Goal: Task Accomplishment & Management: Manage account settings

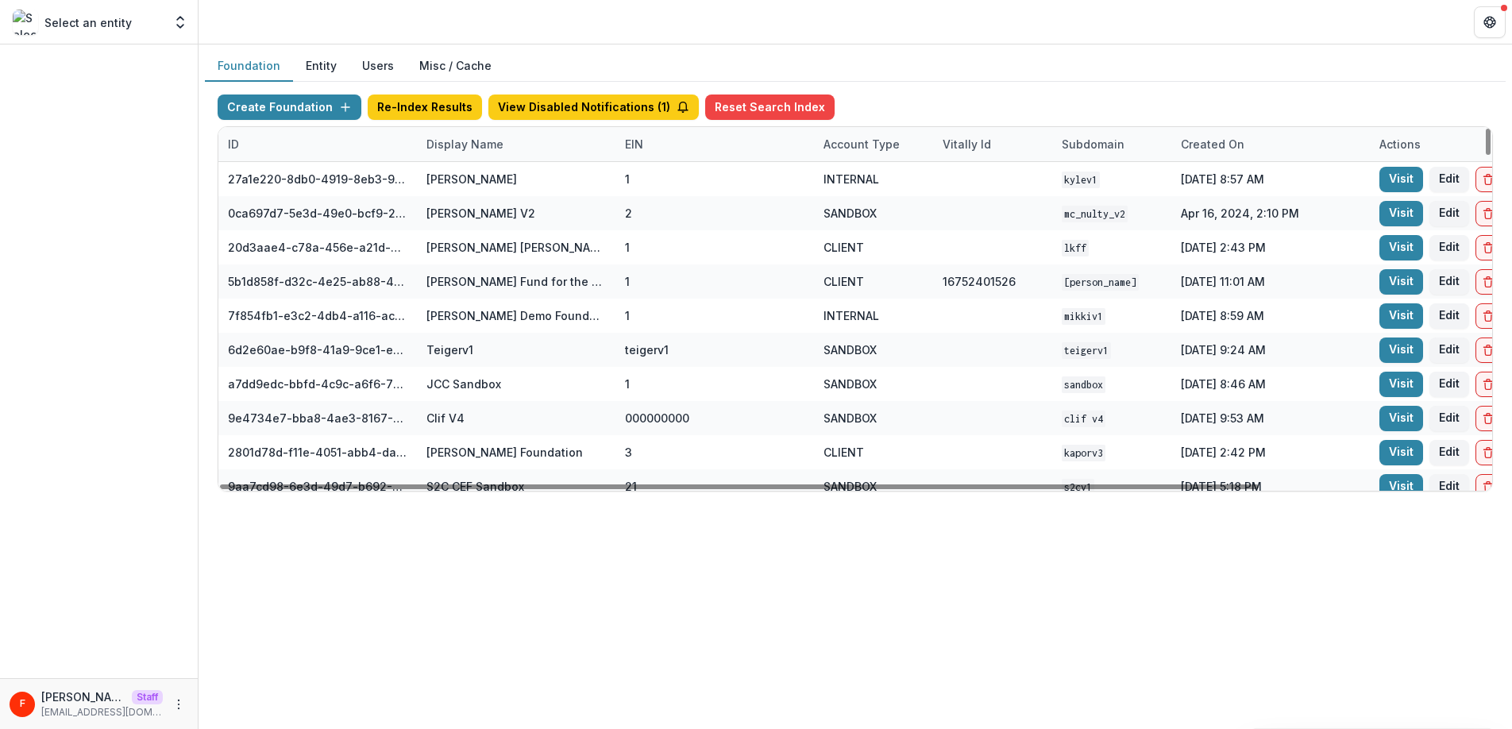
click at [438, 142] on div "Display Name" at bounding box center [465, 144] width 96 height 17
click at [462, 180] on input at bounding box center [515, 180] width 191 height 25
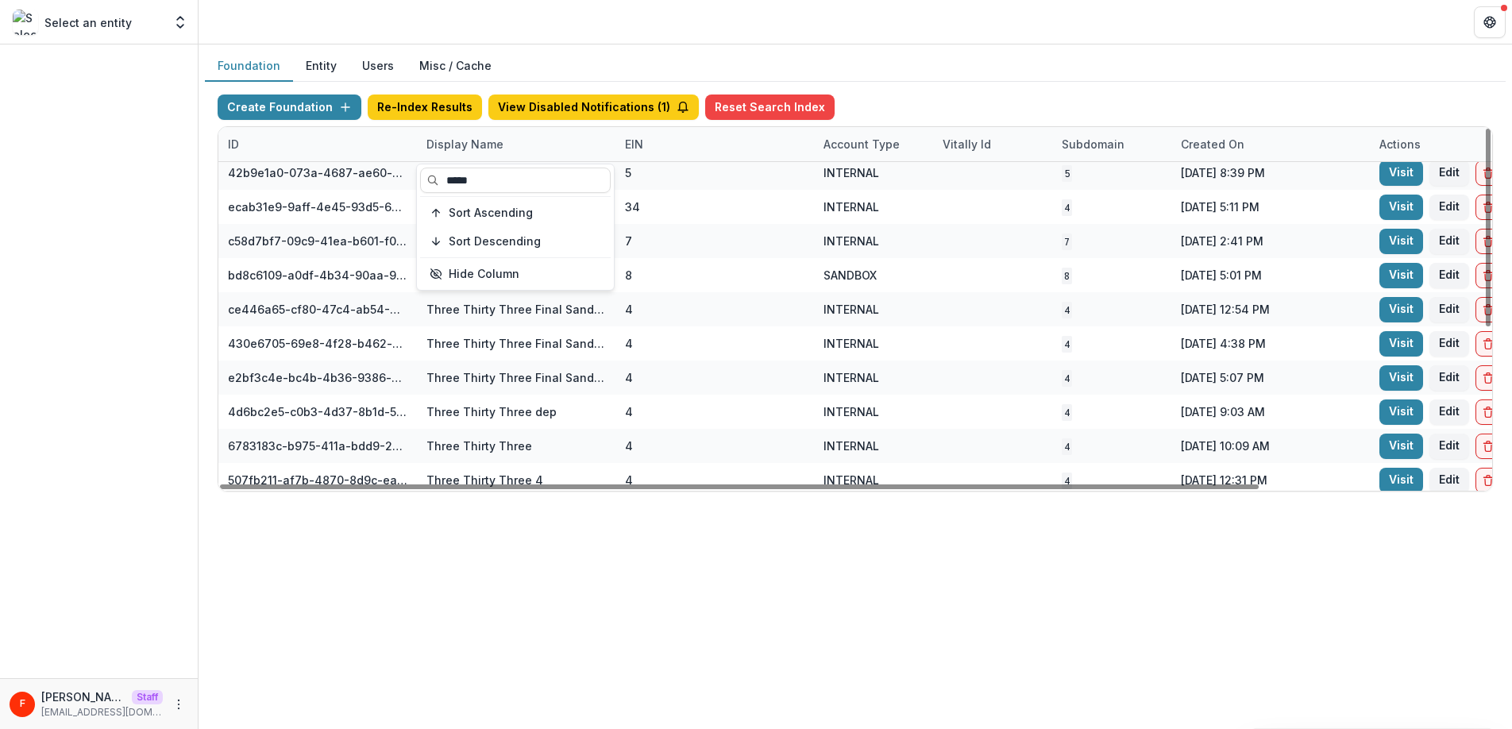
scroll to position [286, 0]
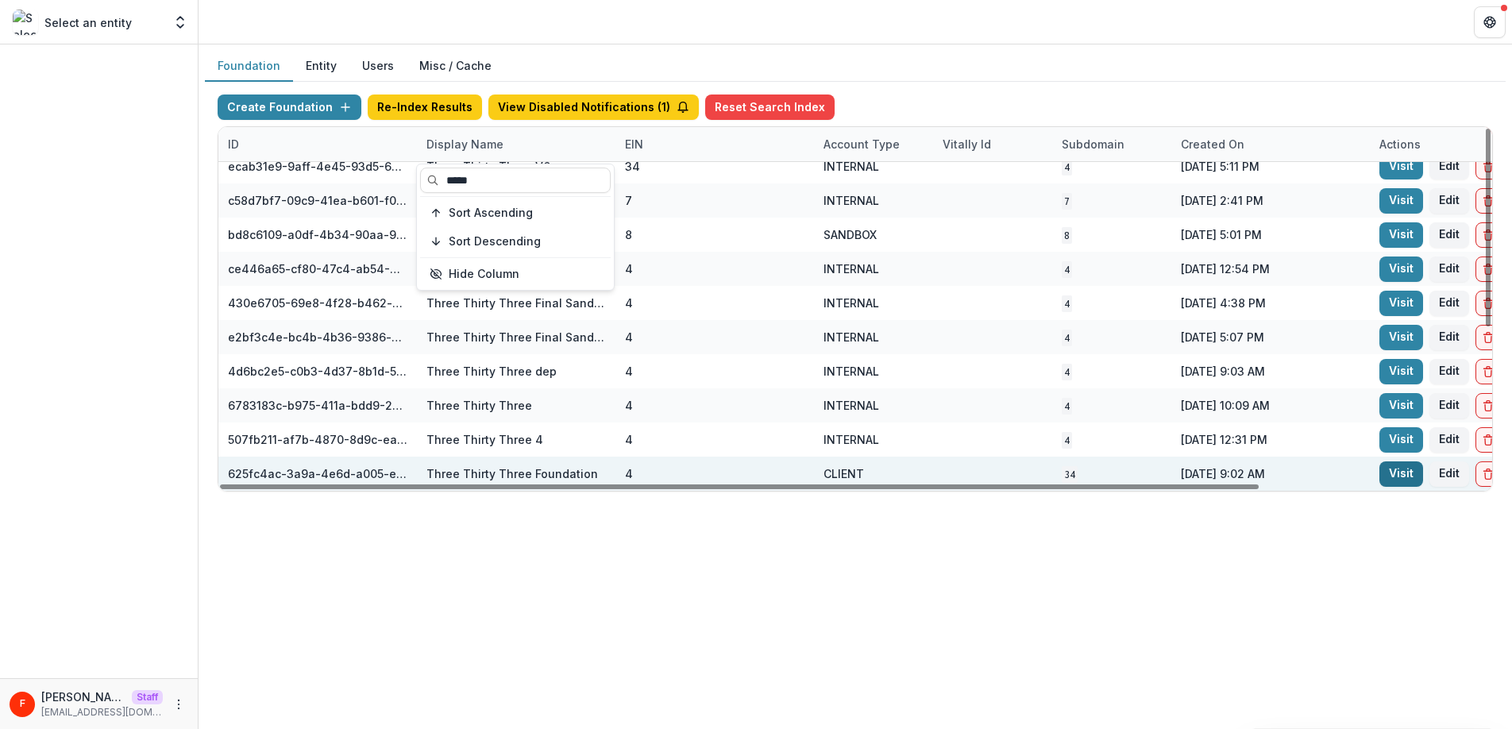
type input "*****"
click at [1389, 476] on link "Visit" at bounding box center [1402, 474] width 44 height 25
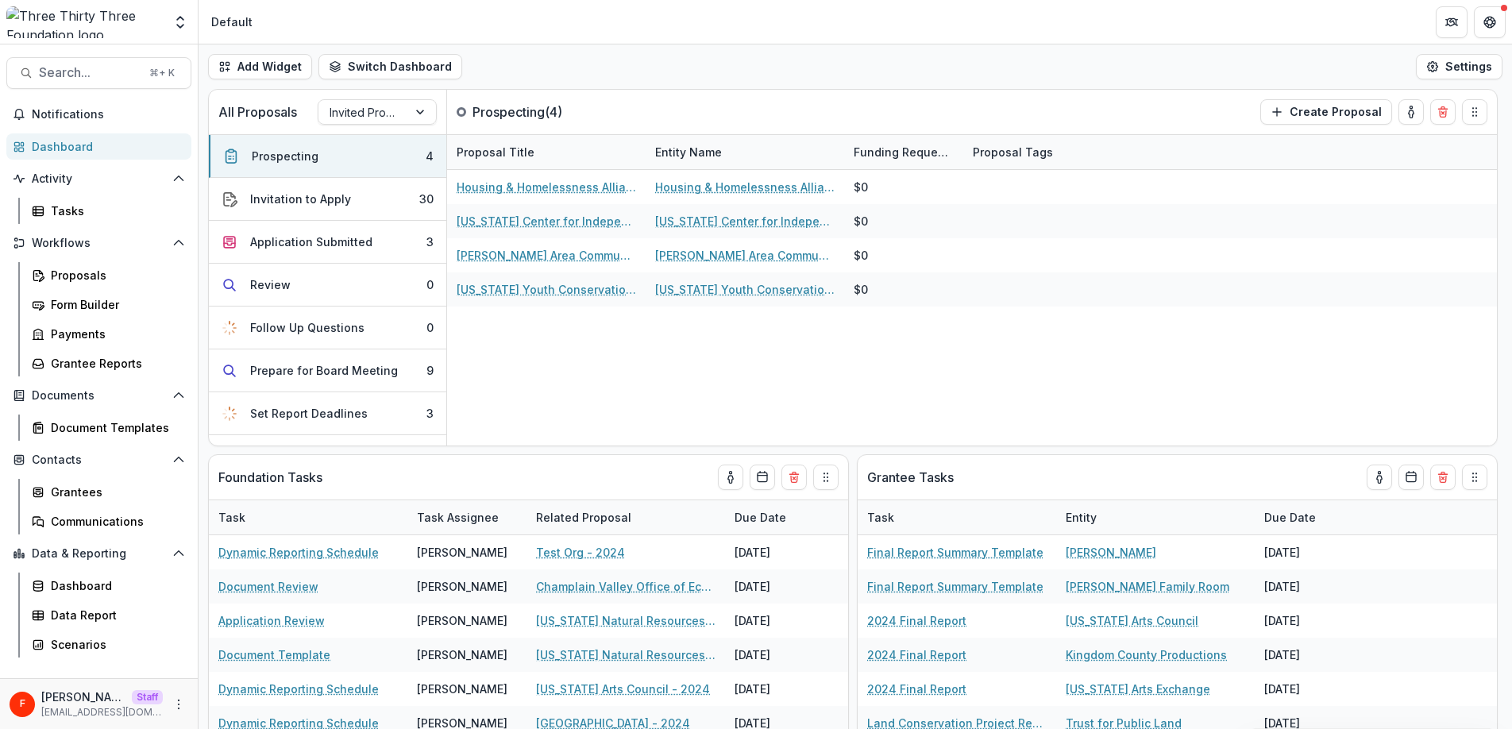
click at [114, 226] on div "Notifications Dashboard Activity Tasks Workflows Proposals Form Builder Payment…" at bounding box center [99, 390] width 198 height 577
click at [97, 210] on div "Tasks" at bounding box center [115, 211] width 128 height 17
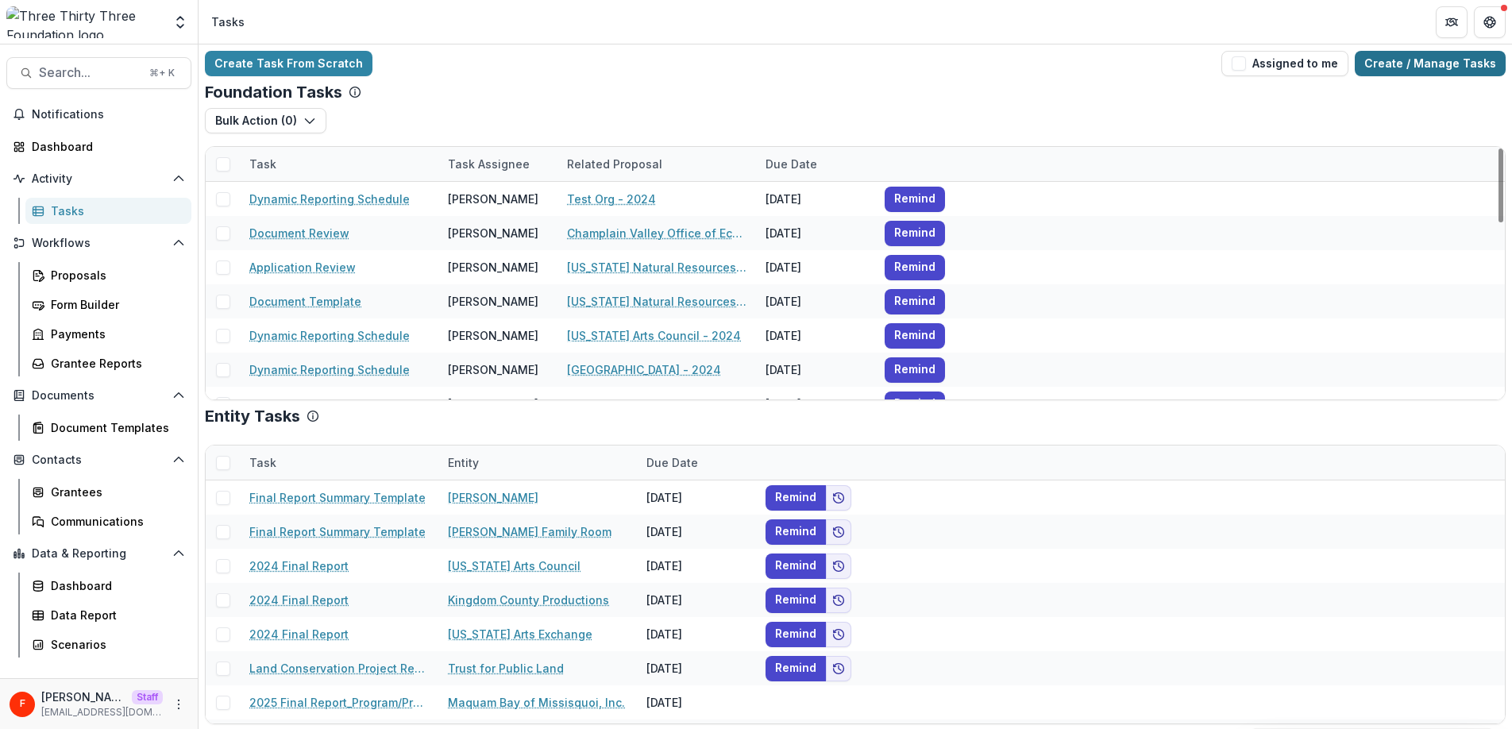
click at [1390, 71] on link "Create / Manage Tasks" at bounding box center [1430, 63] width 151 height 25
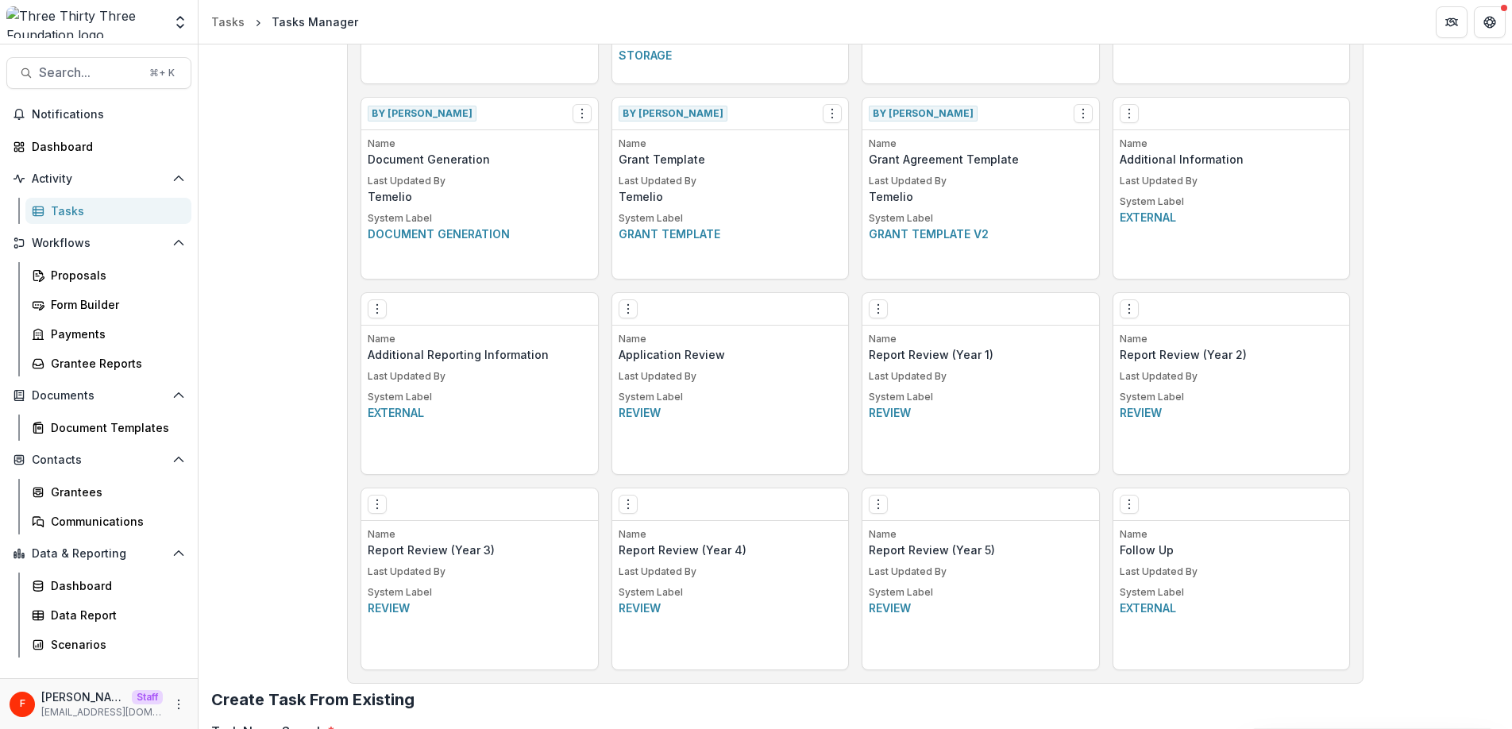
scroll to position [997, 0]
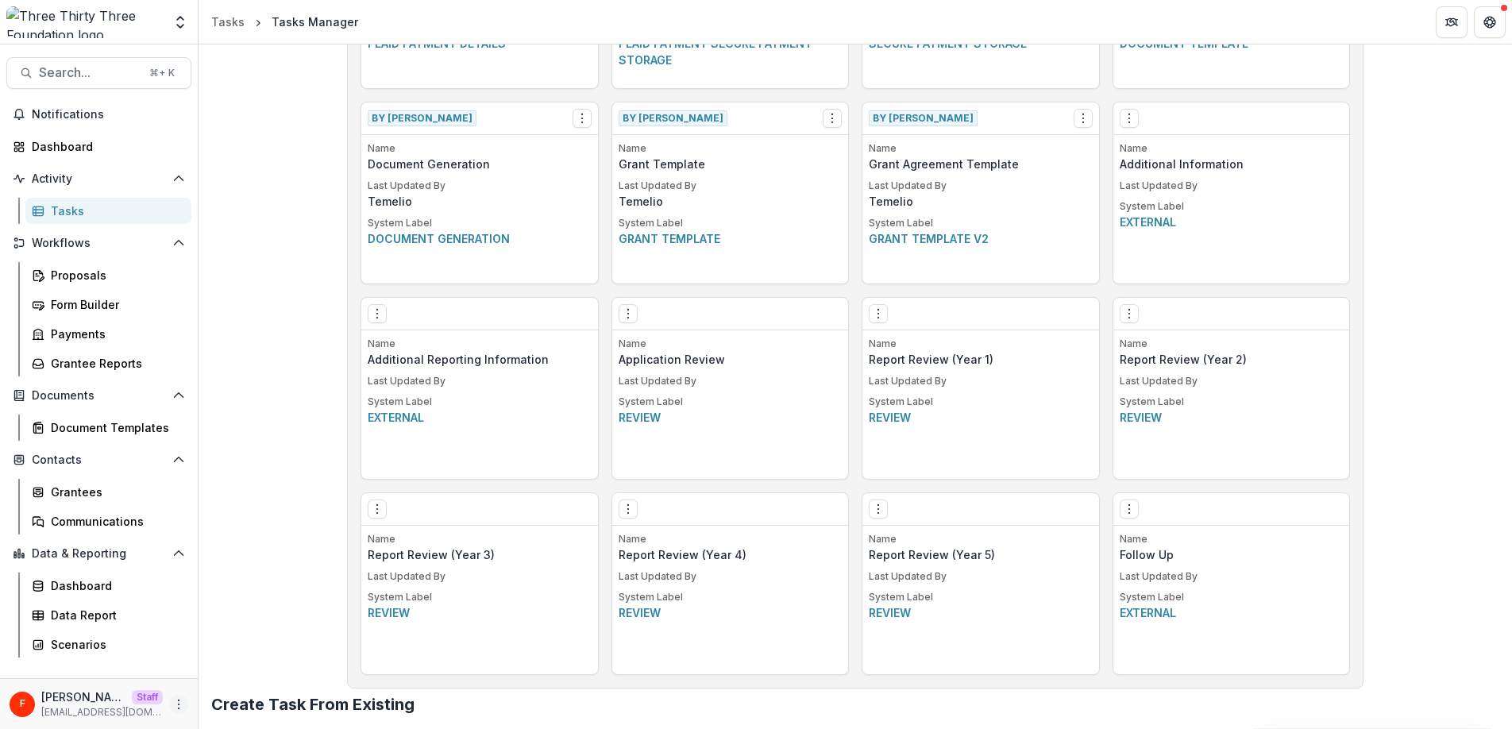
click at [177, 700] on icon "More" at bounding box center [178, 704] width 13 height 13
click at [275, 674] on link "User Settings" at bounding box center [284, 671] width 170 height 26
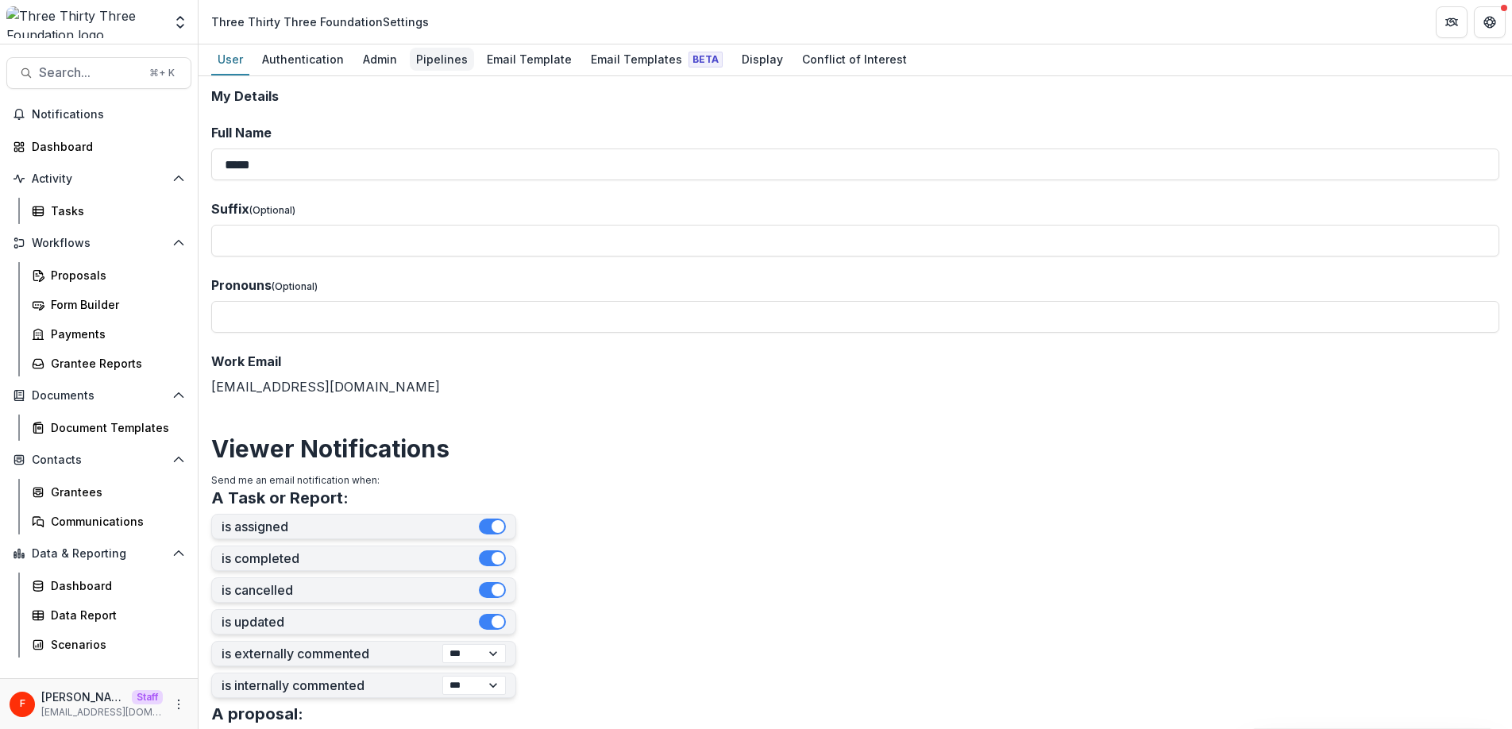
click at [435, 67] on div "Pipelines" at bounding box center [442, 59] width 64 height 23
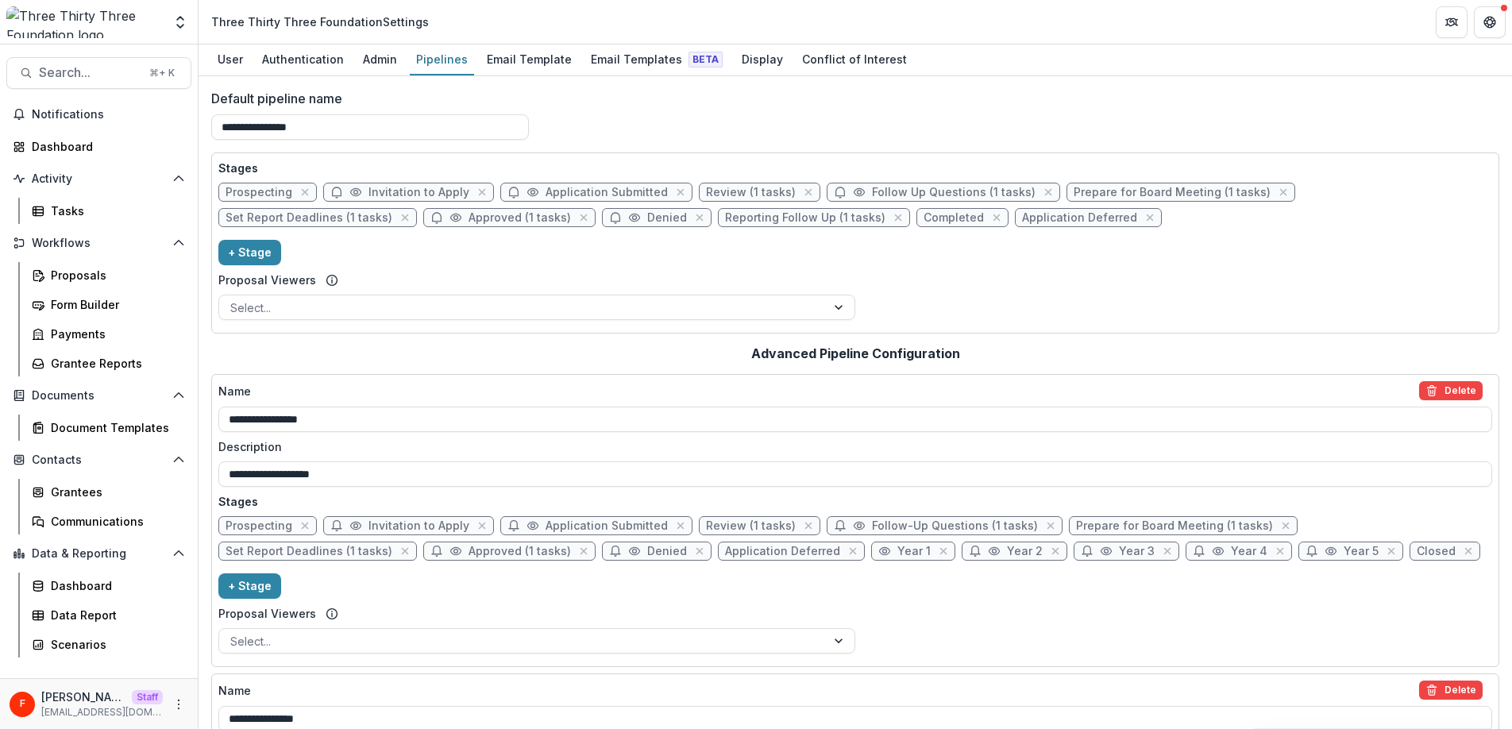
click at [1111, 195] on span "Prepare for Board Meeting (1 tasks)" at bounding box center [1172, 193] width 197 height 14
select select "******"
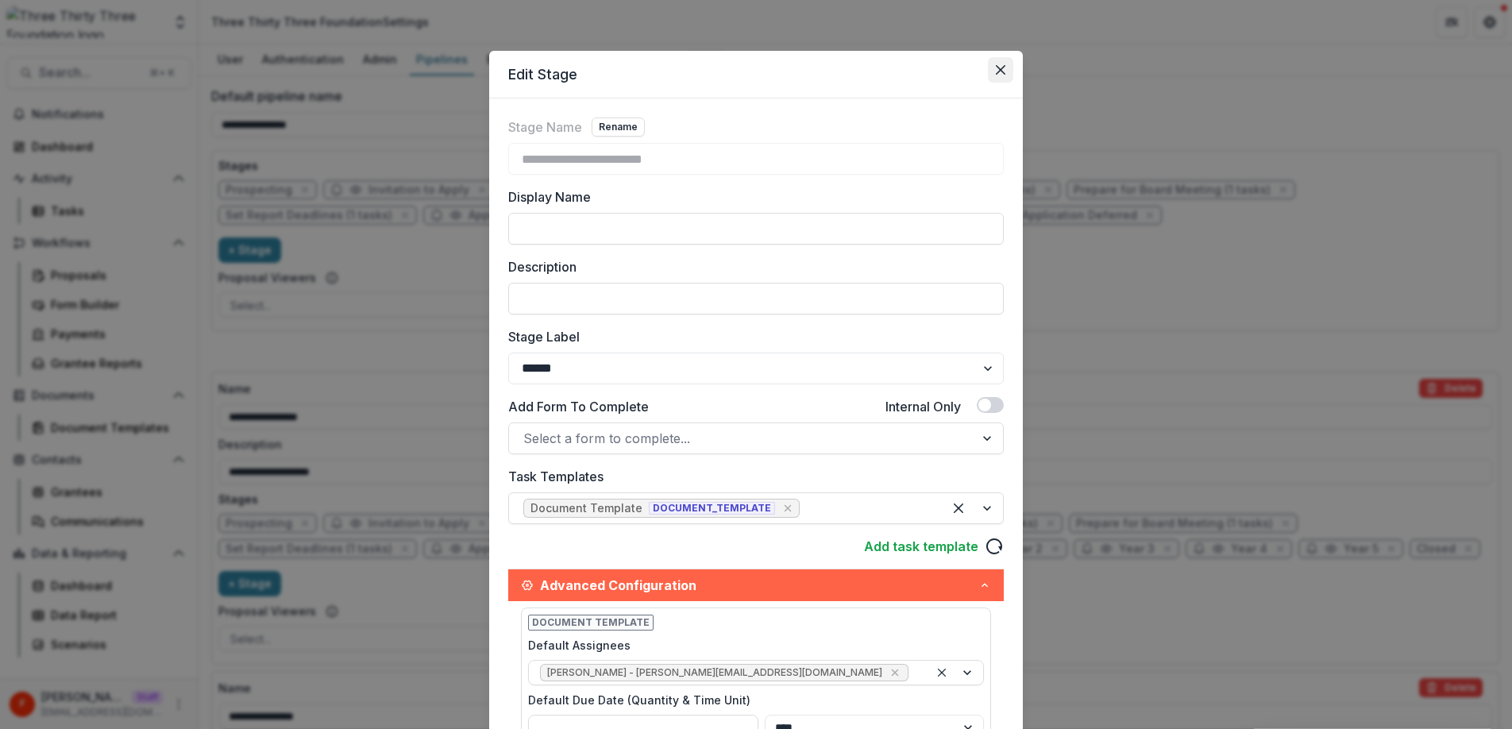
click at [999, 69] on icon "Close" at bounding box center [1001, 70] width 10 height 10
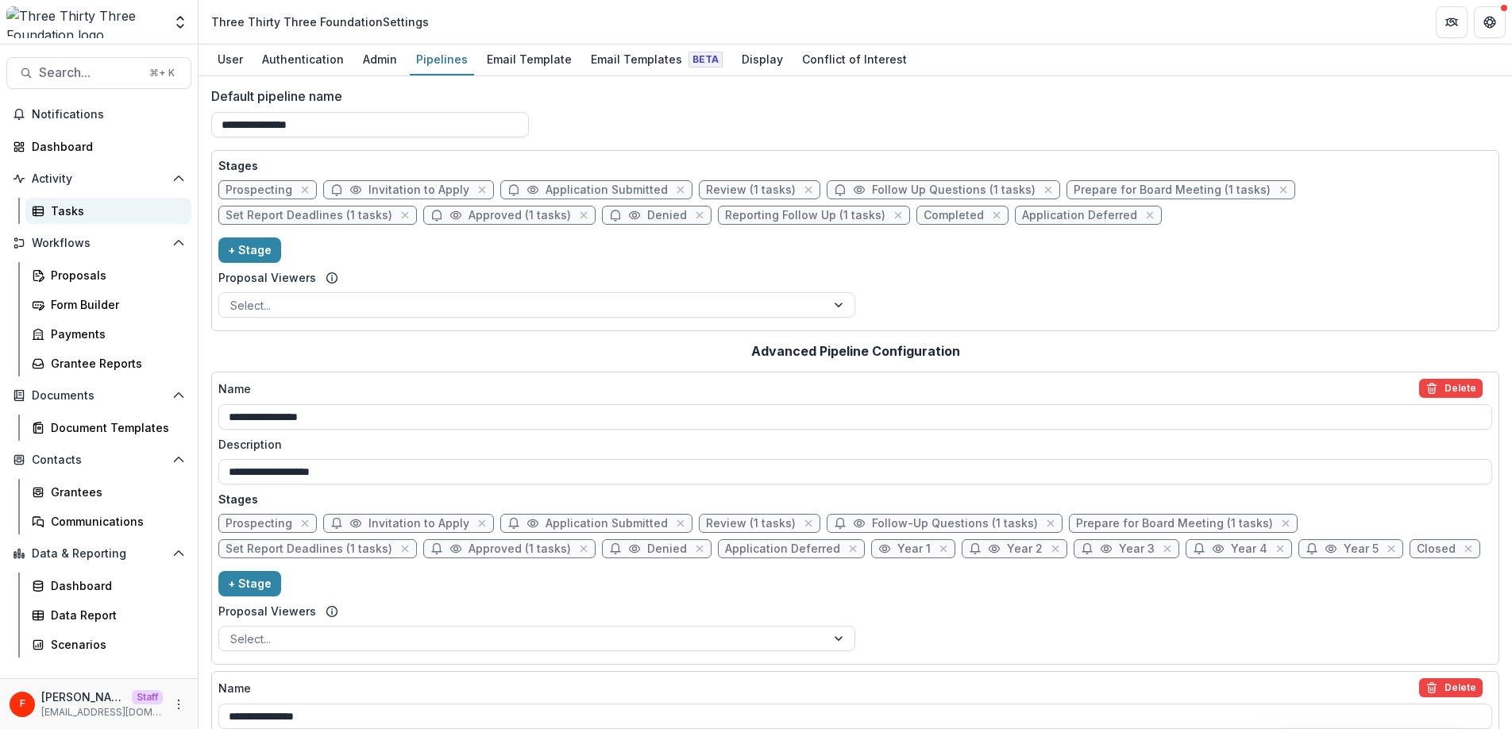
click at [87, 203] on div "Tasks" at bounding box center [115, 211] width 128 height 17
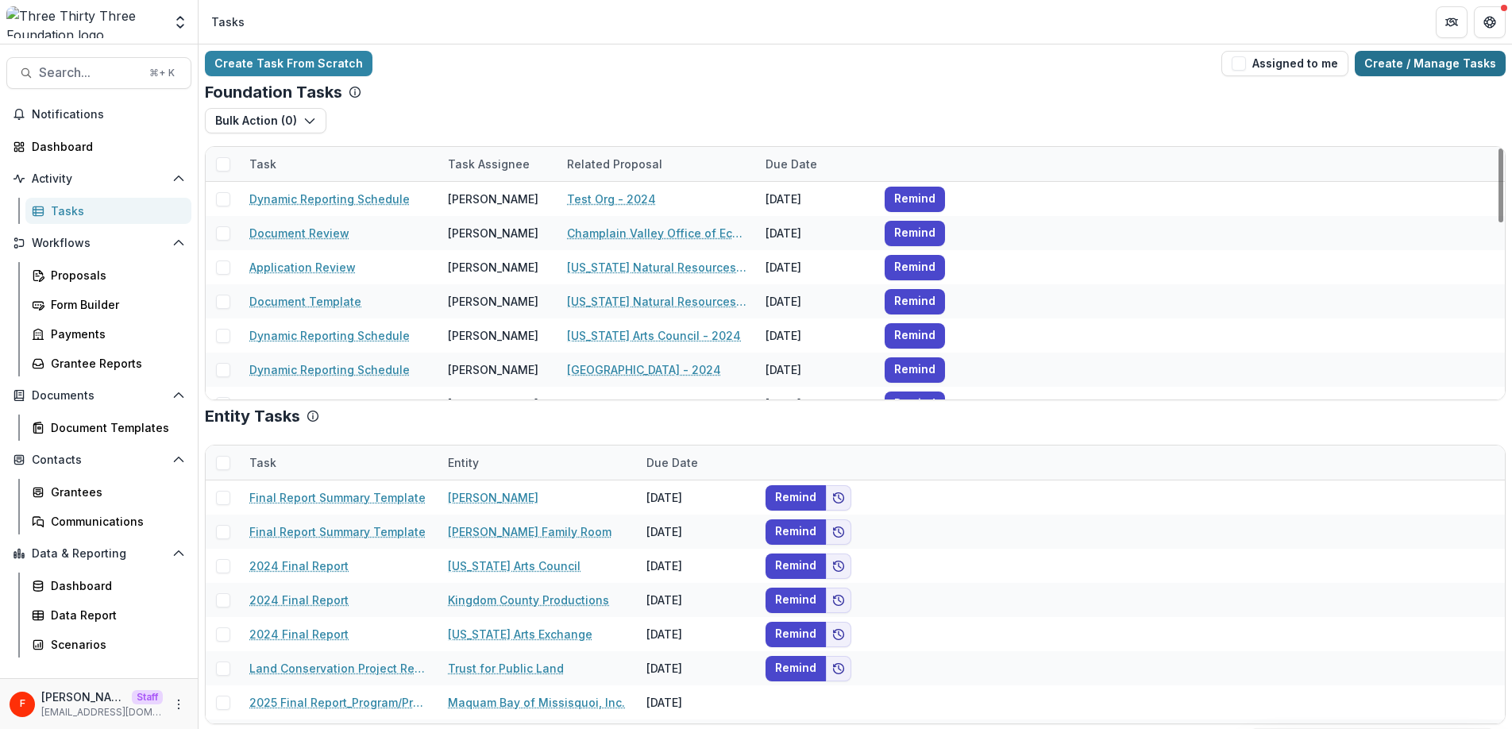
click at [1406, 61] on link "Create / Manage Tasks" at bounding box center [1430, 63] width 151 height 25
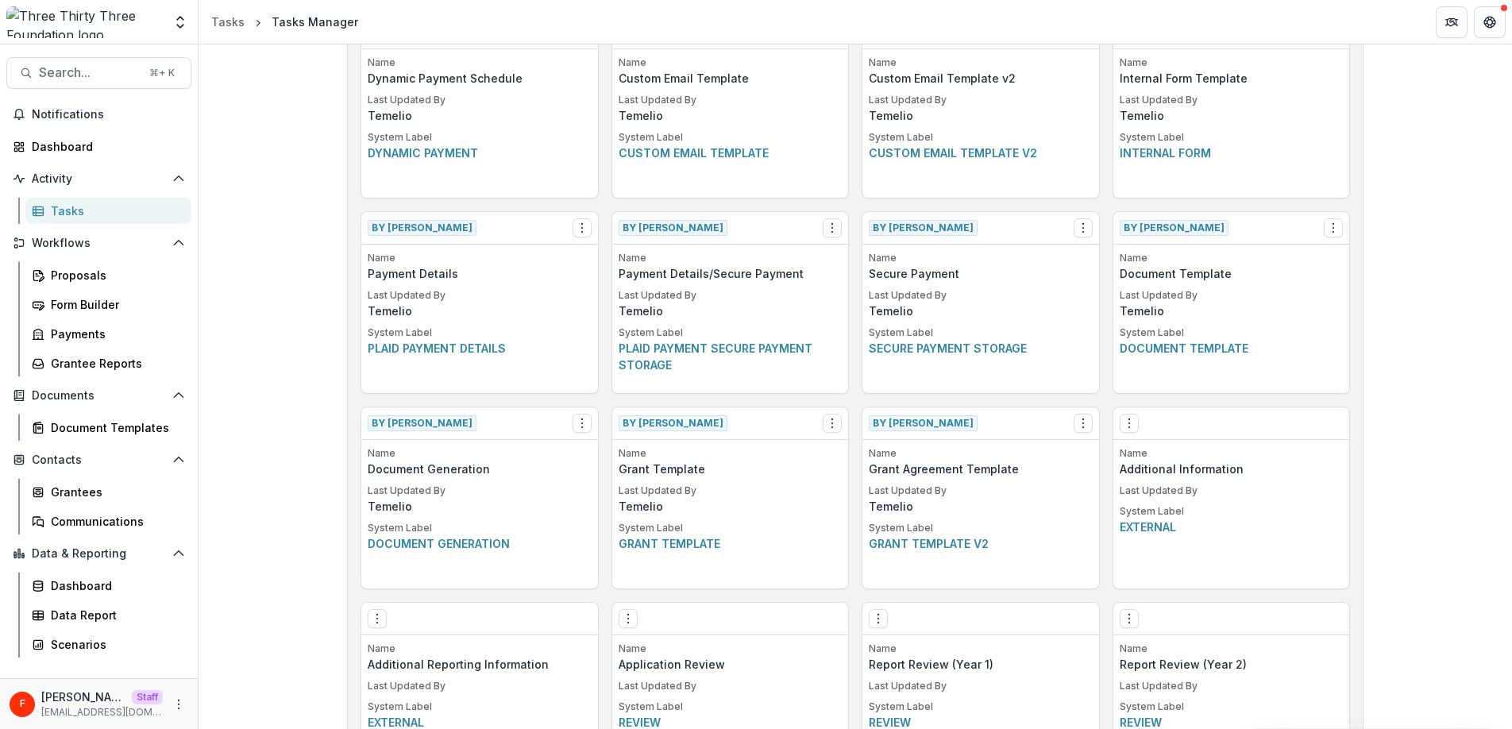
scroll to position [690, 0]
click at [1331, 226] on icon "Options" at bounding box center [1333, 229] width 13 height 13
click at [1235, 259] on link "View" at bounding box center [1239, 262] width 195 height 26
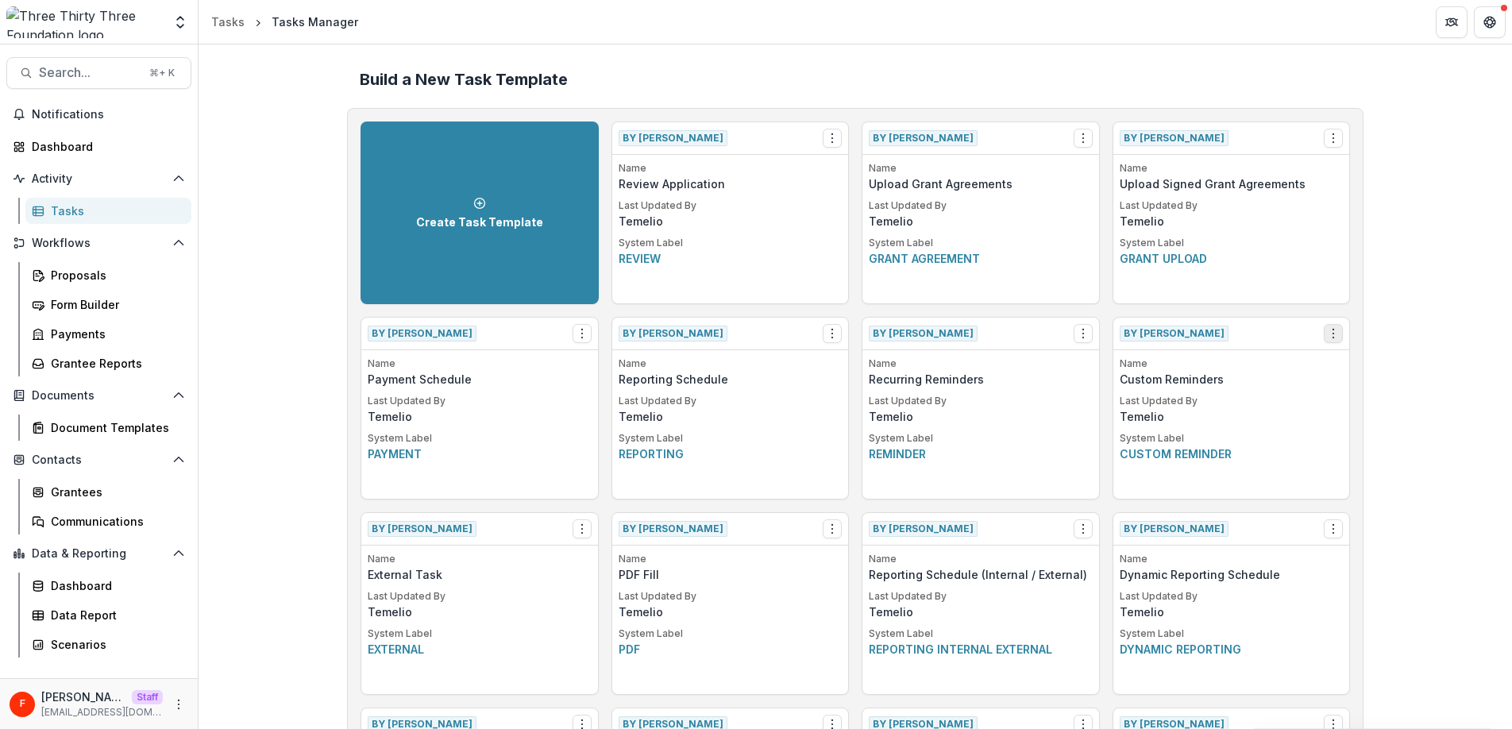
click at [1327, 334] on icon "Options" at bounding box center [1333, 333] width 13 height 13
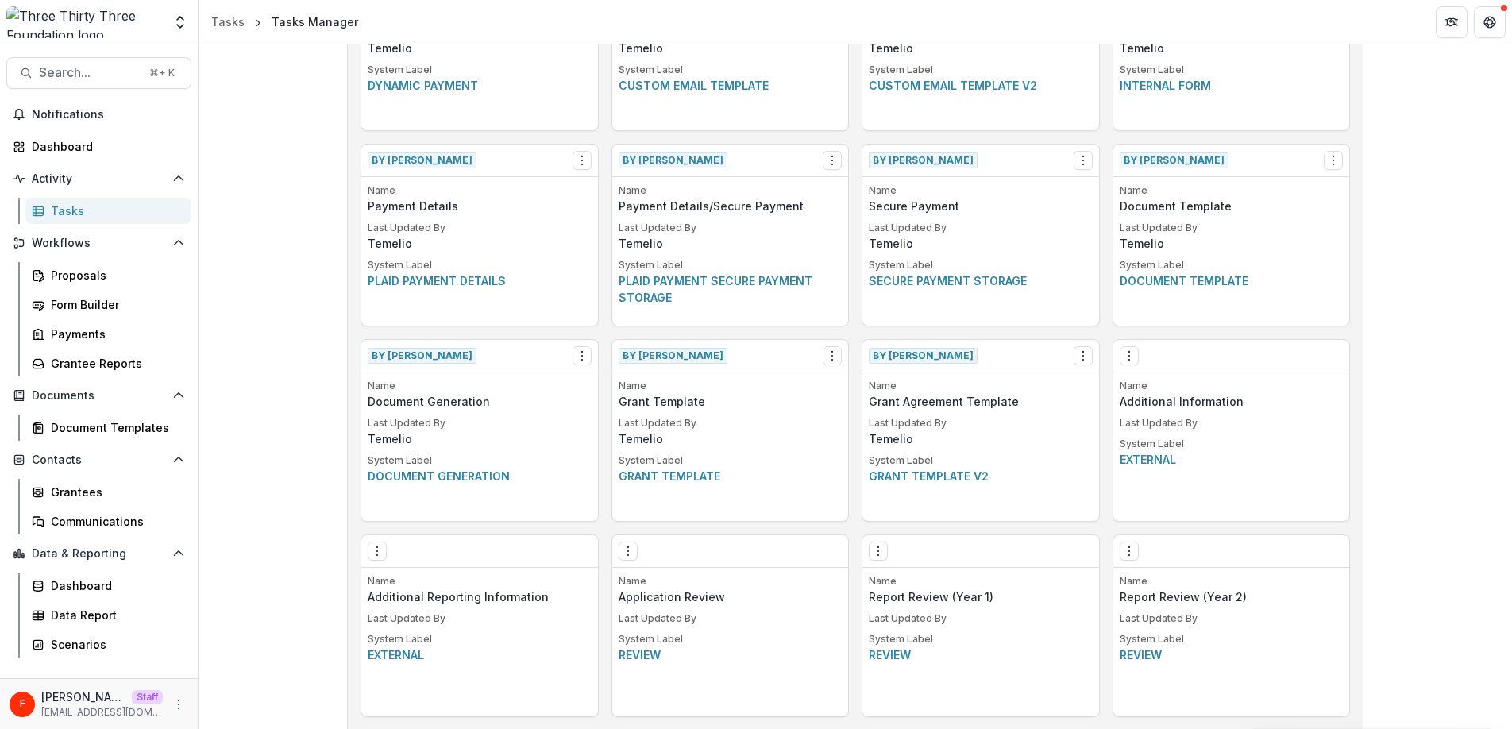
scroll to position [929, 0]
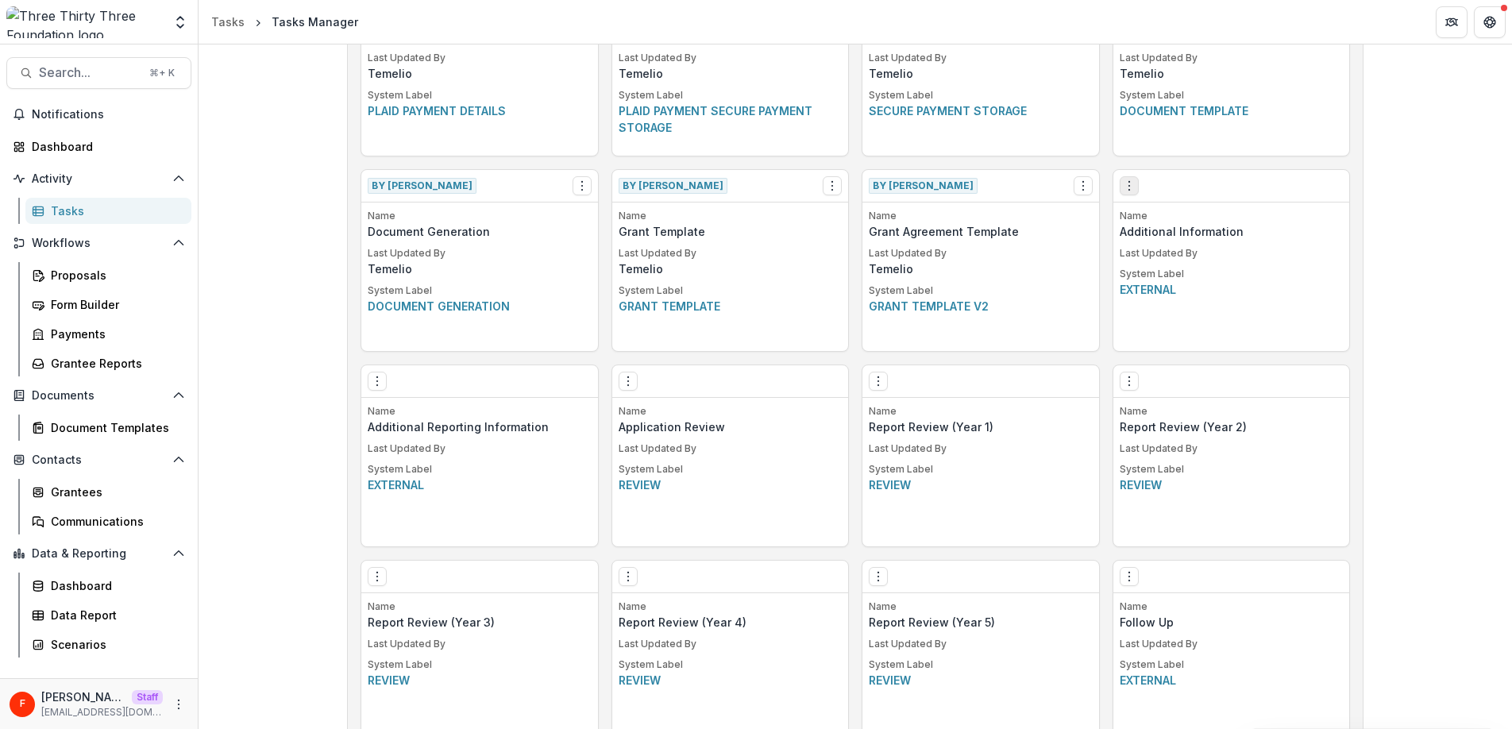
click at [1129, 181] on circle "Options" at bounding box center [1129, 181] width 1 height 1
click at [1406, 222] on div "Build a New Task Template Create Task Template By Temelio View Make a Copy Crea…" at bounding box center [856, 53] width 1314 height 1877
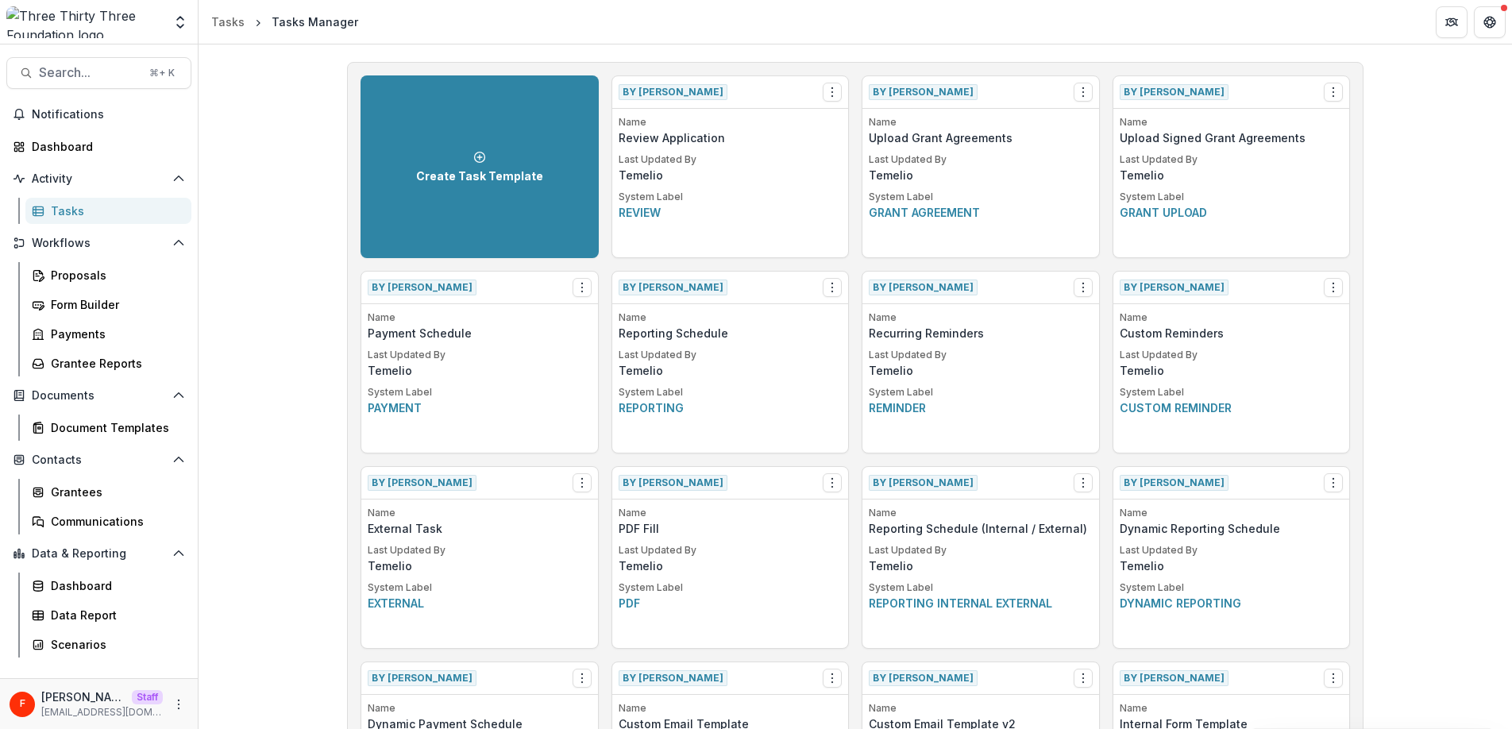
scroll to position [0, 0]
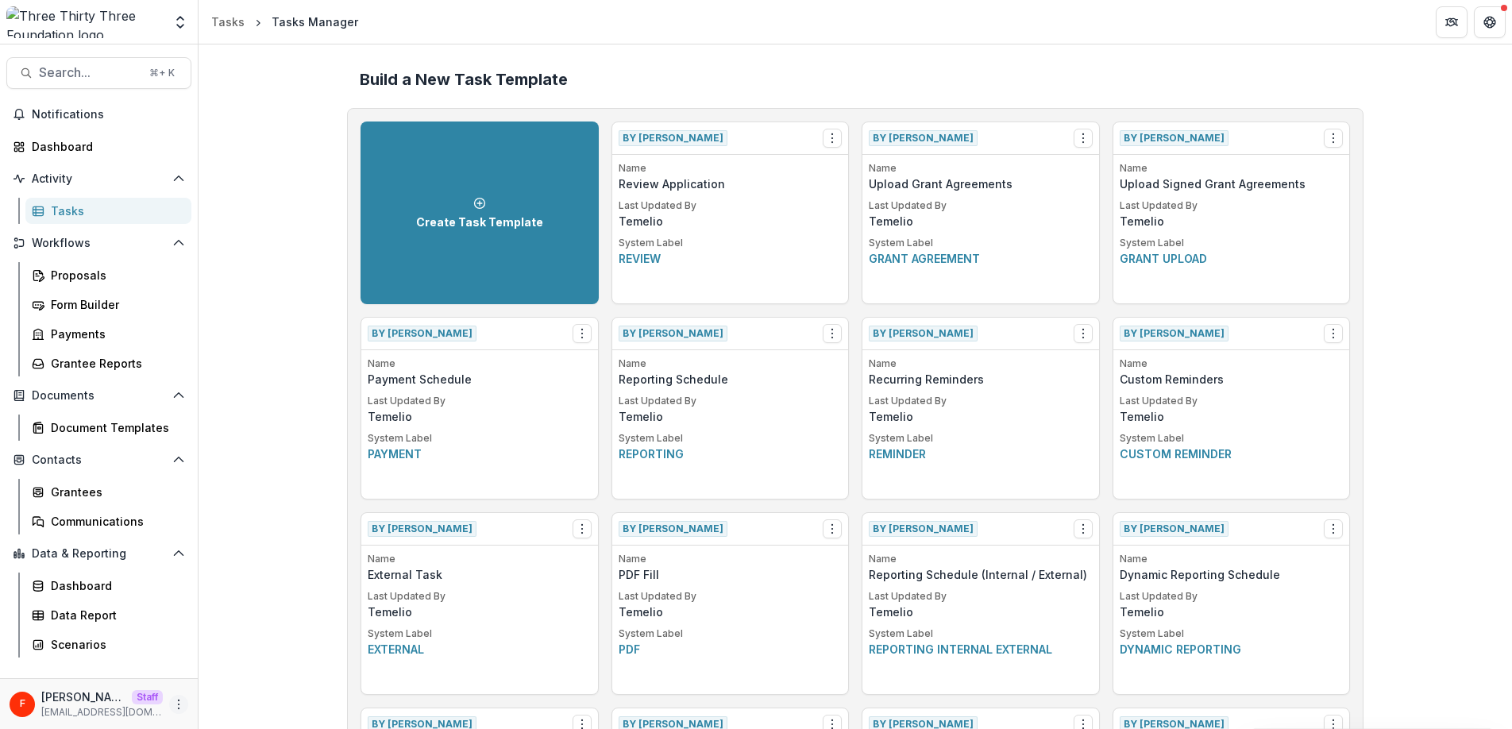
click at [183, 704] on icon "More" at bounding box center [178, 704] width 13 height 13
click at [279, 676] on link "User Settings" at bounding box center [284, 671] width 170 height 26
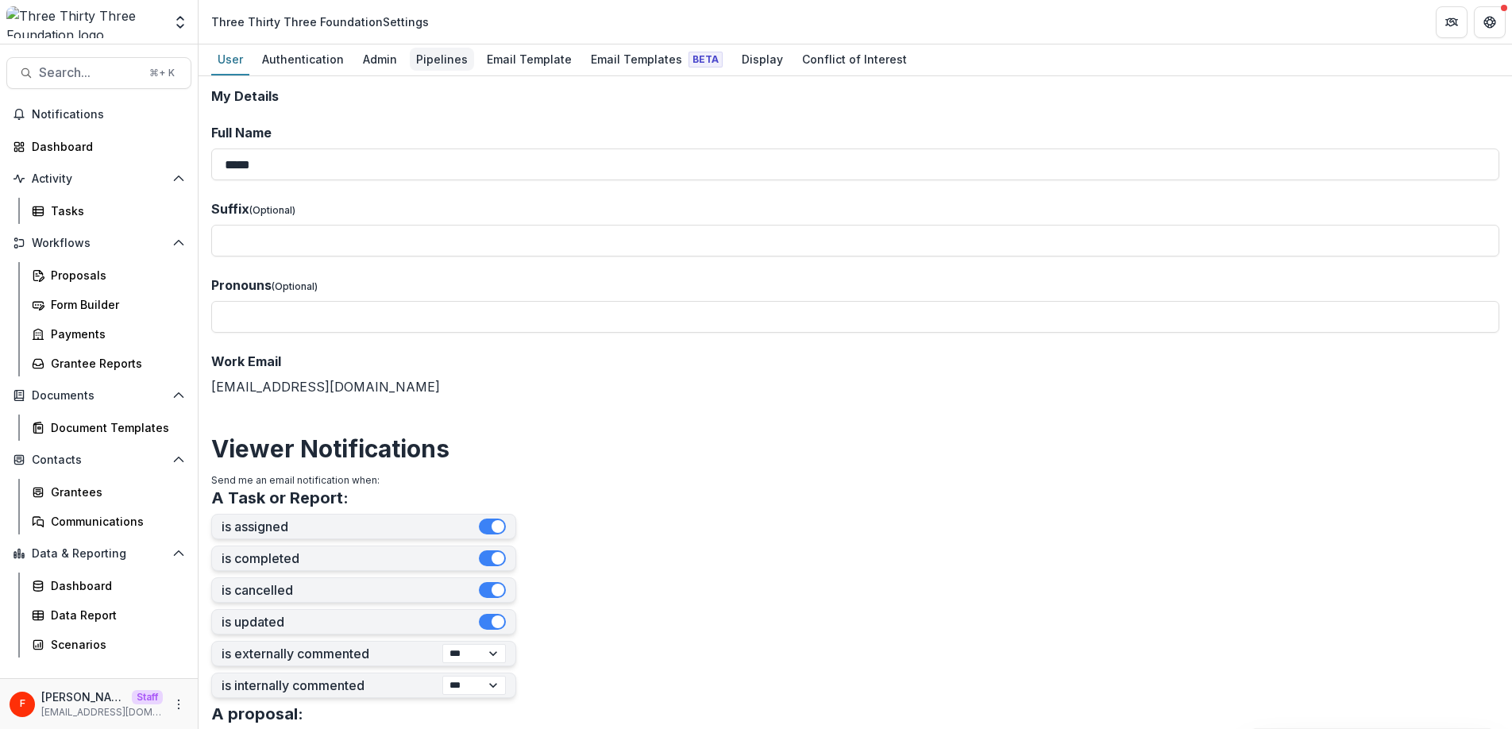
click at [451, 60] on div "Pipelines" at bounding box center [442, 59] width 64 height 23
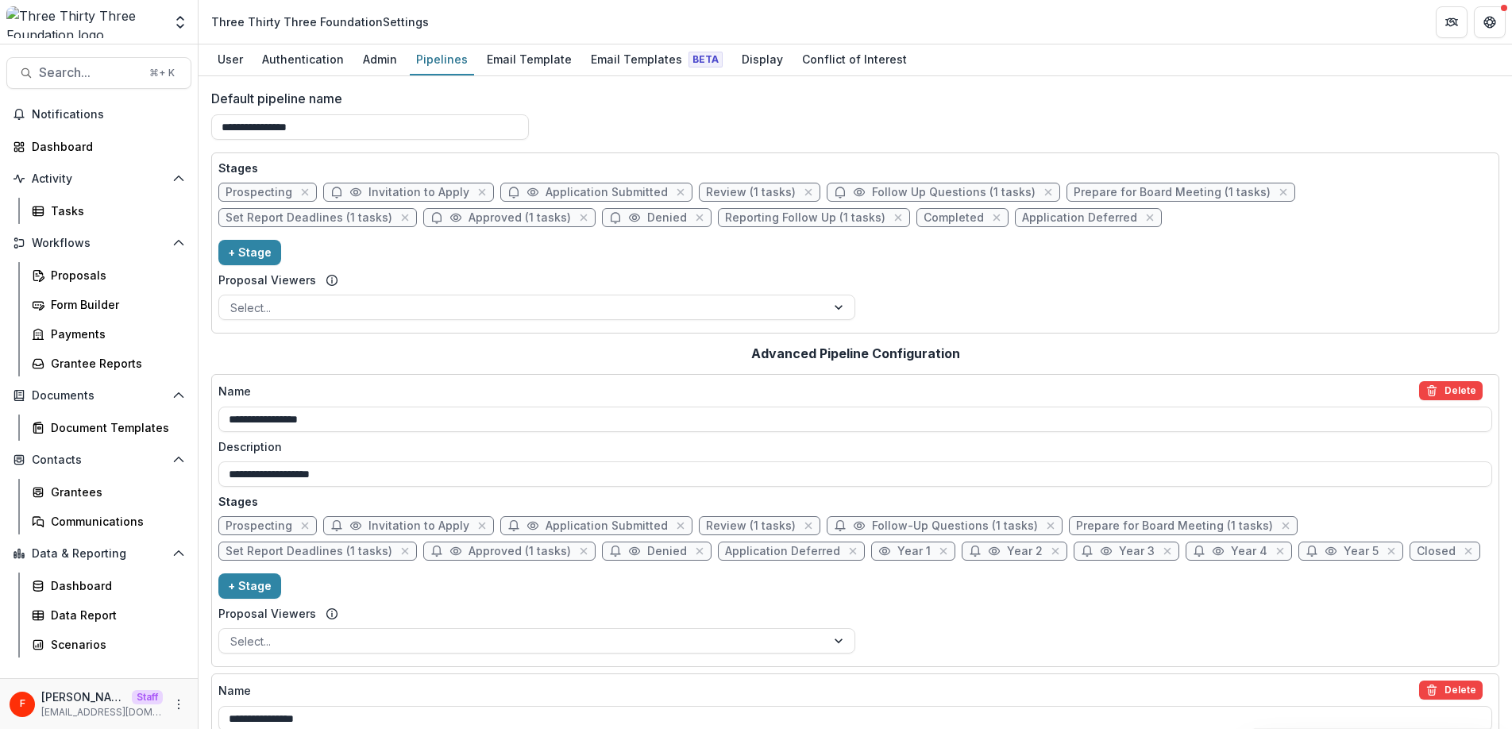
scroll to position [9, 0]
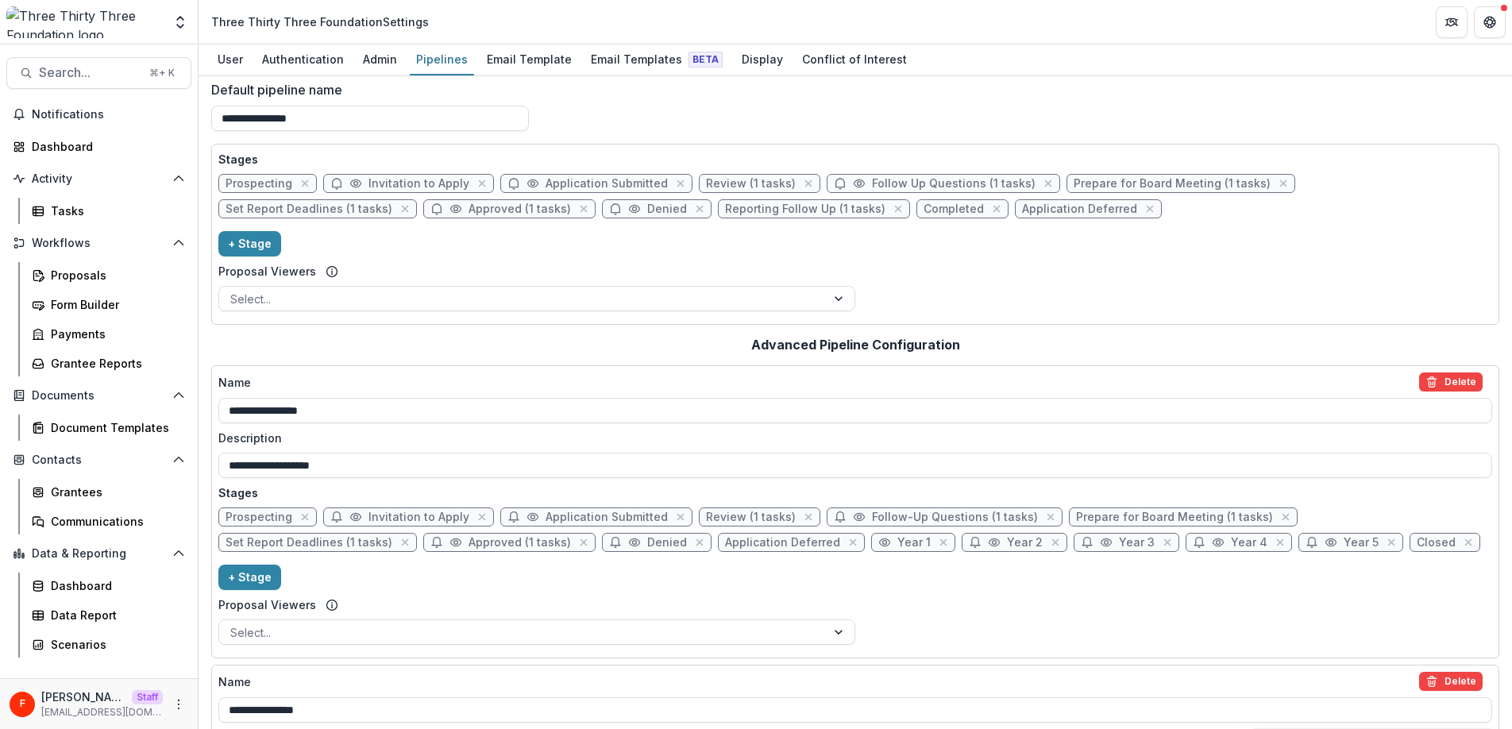
click at [1081, 183] on span "Prepare for Board Meeting (1 tasks)" at bounding box center [1172, 184] width 197 height 14
select select "******"
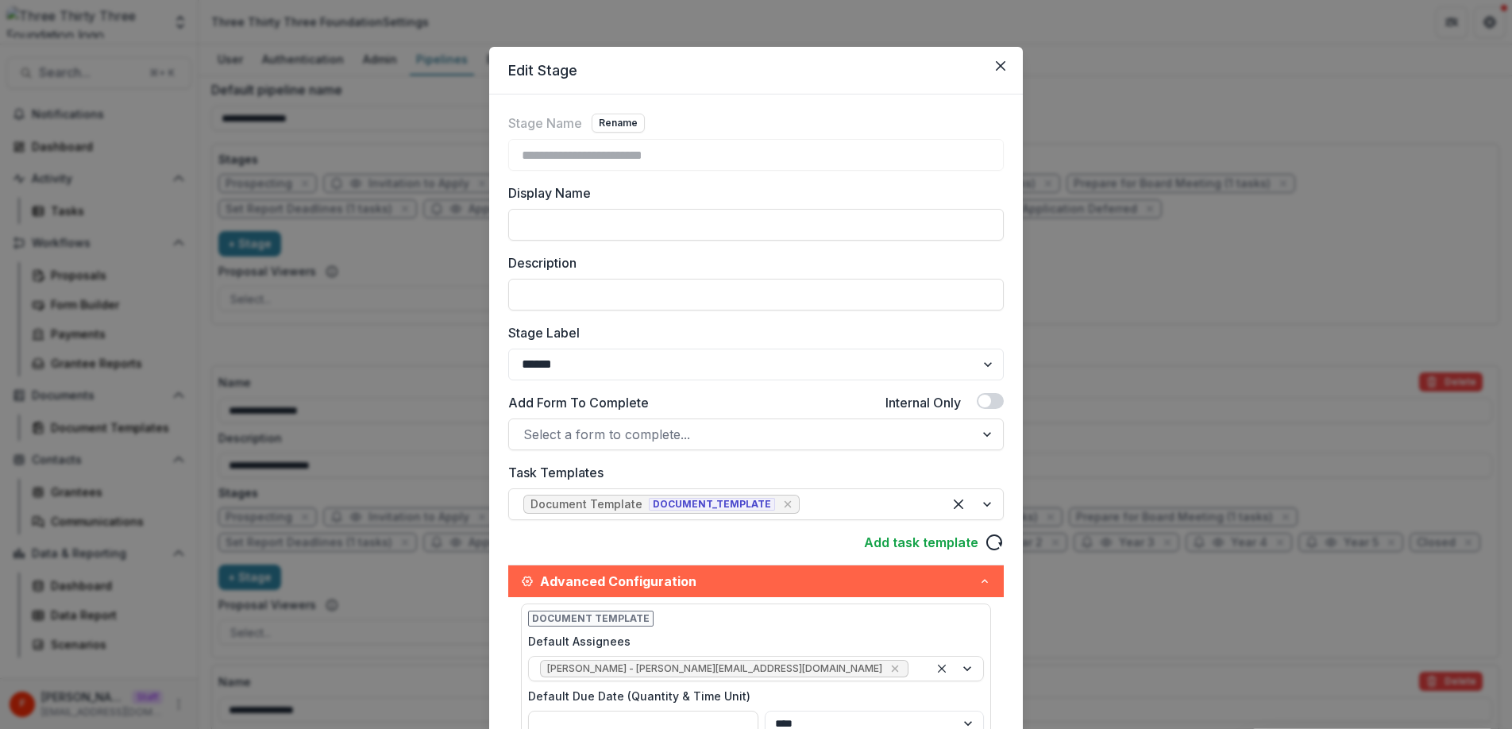
scroll to position [0, 0]
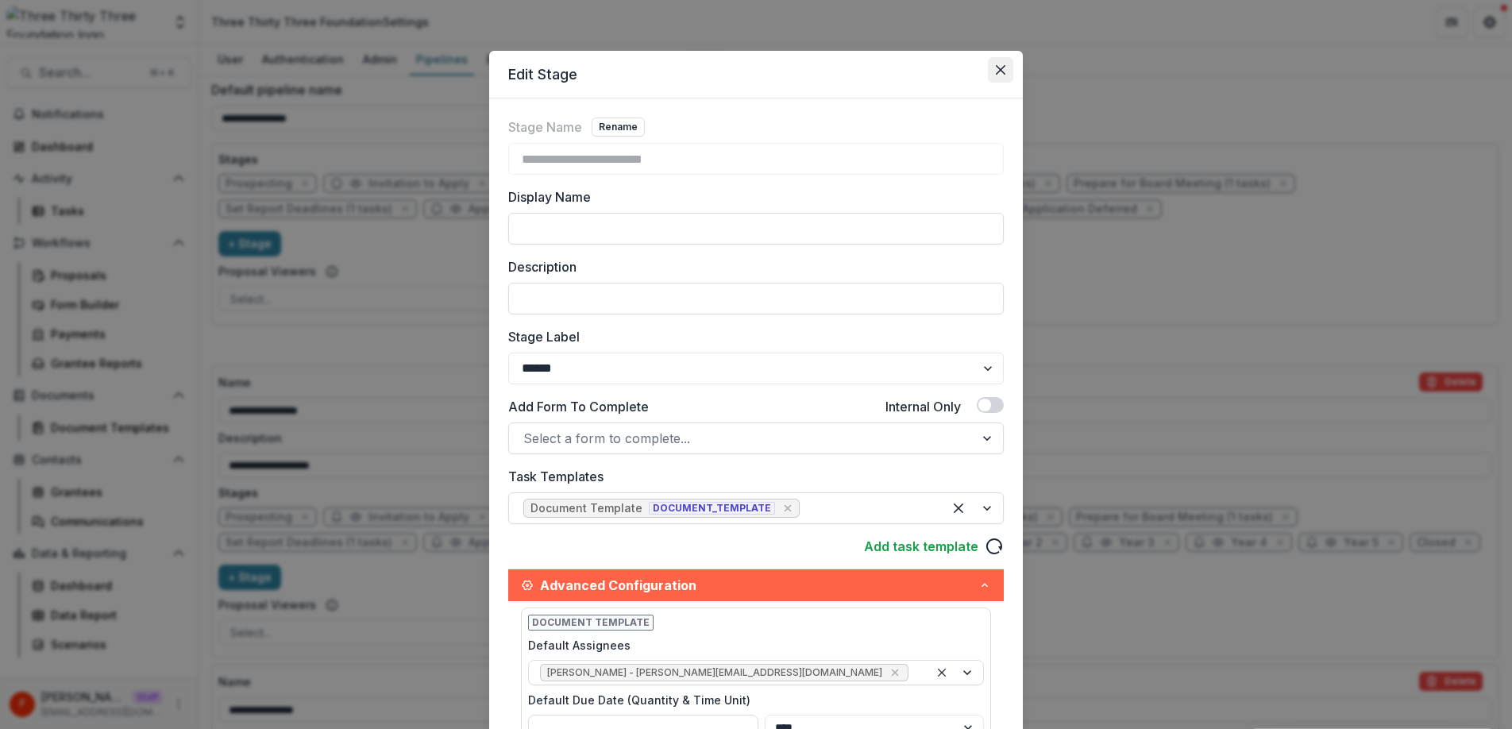
click at [997, 72] on icon "Close" at bounding box center [1001, 70] width 10 height 10
